Goal: Find specific page/section: Find specific page/section

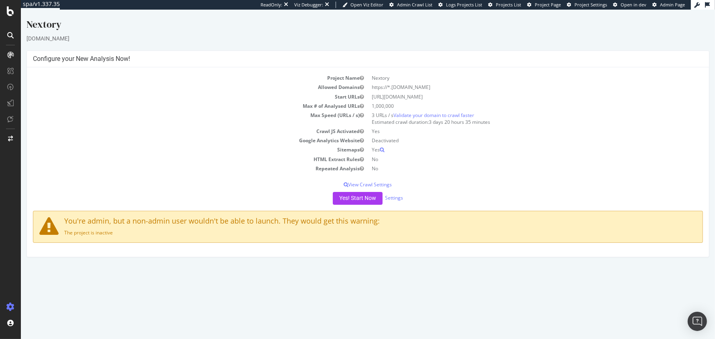
click at [670, 10] on iframe at bounding box center [368, 175] width 694 height 330
click at [666, 5] on span "Admin Page" at bounding box center [672, 5] width 25 height 6
